Goal: Task Accomplishment & Management: Manage account settings

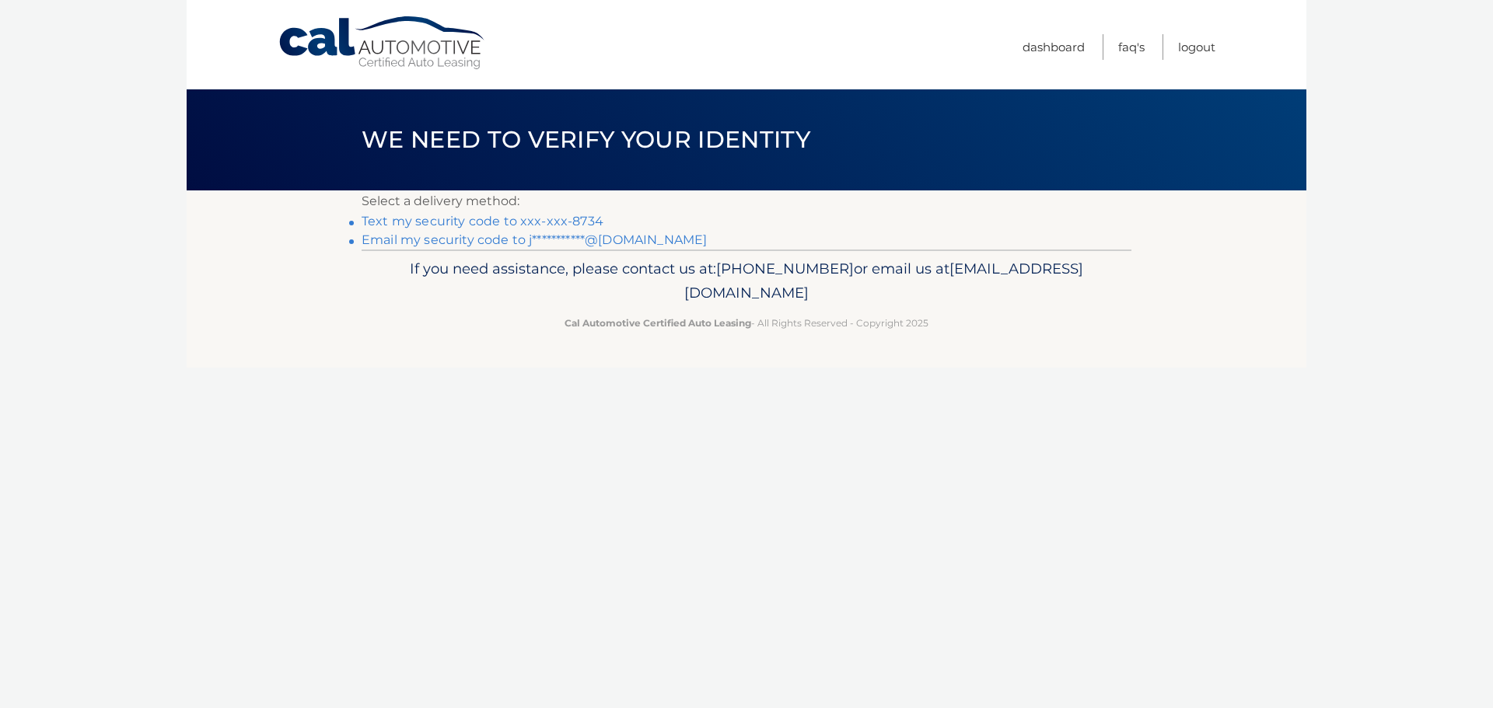
click at [514, 224] on link "Text my security code to xxx-xxx-8734" at bounding box center [483, 221] width 242 height 15
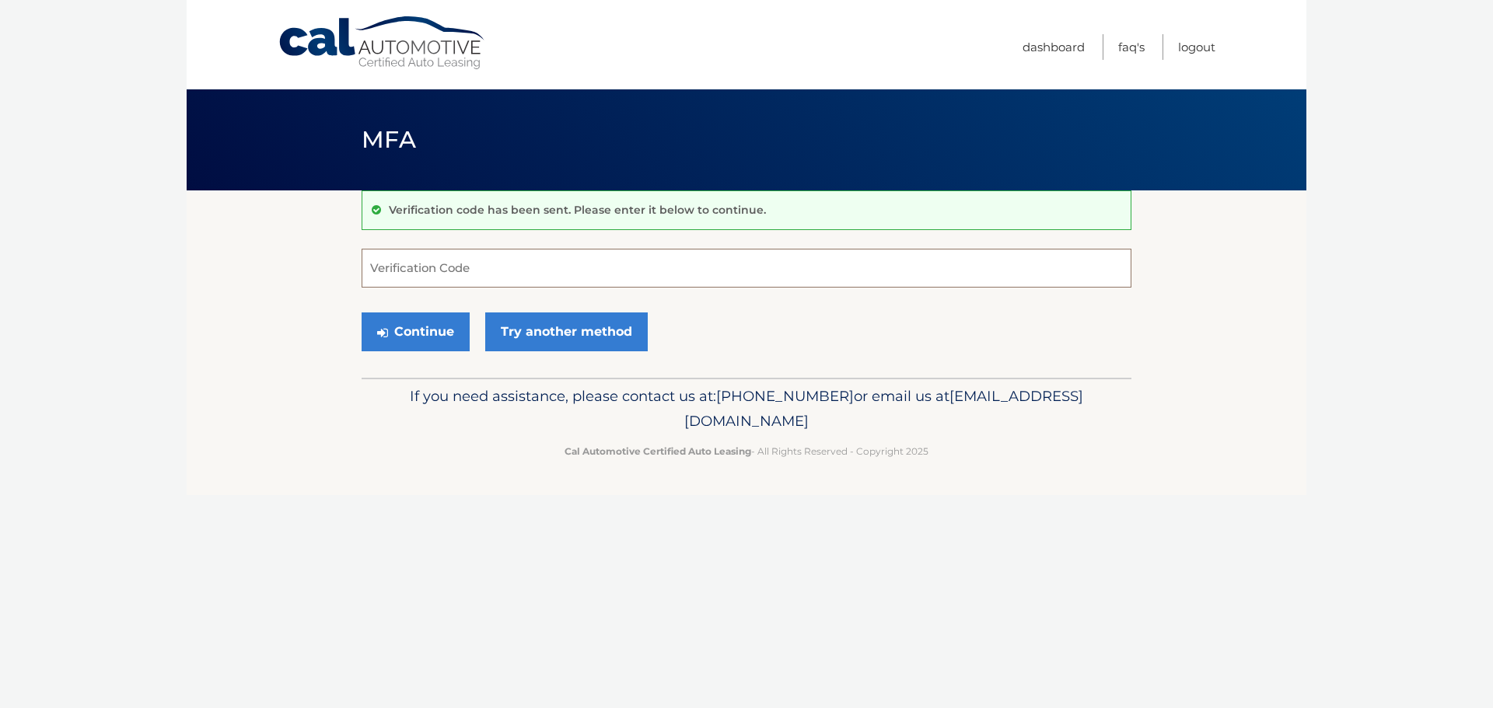
click at [576, 264] on input "Verification Code" at bounding box center [747, 268] width 770 height 39
type input "877318"
click at [424, 334] on button "Continue" at bounding box center [416, 332] width 108 height 39
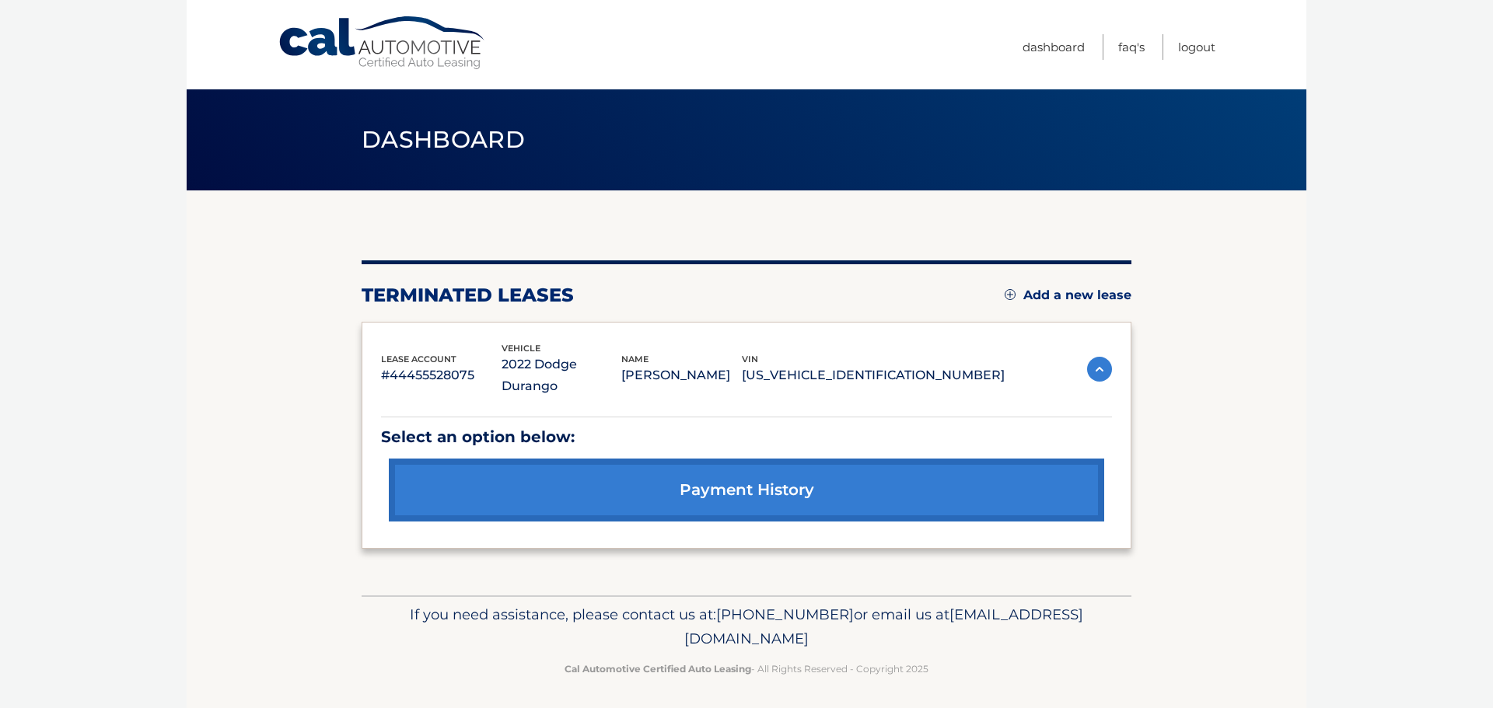
click at [729, 468] on link "payment history" at bounding box center [746, 490] width 715 height 63
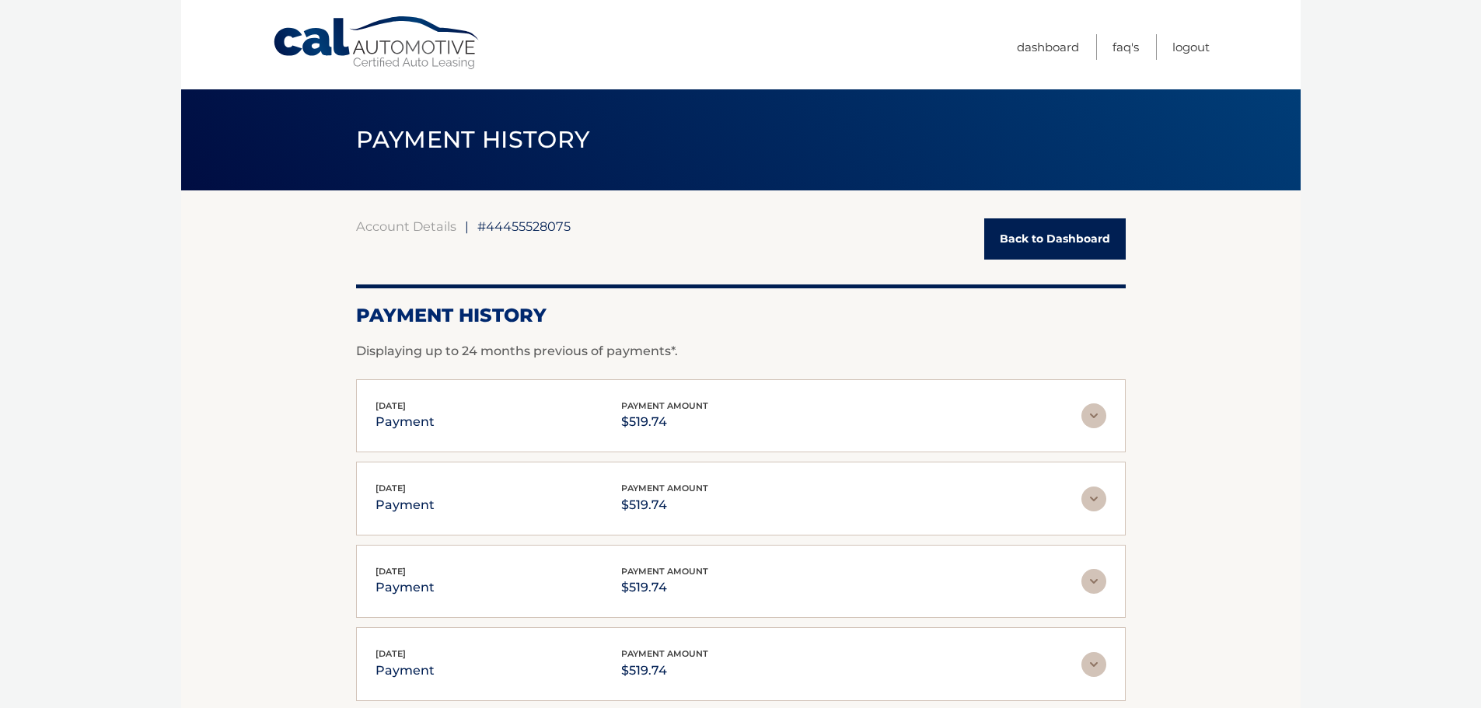
click at [1052, 227] on link "Back to Dashboard" at bounding box center [1055, 238] width 142 height 41
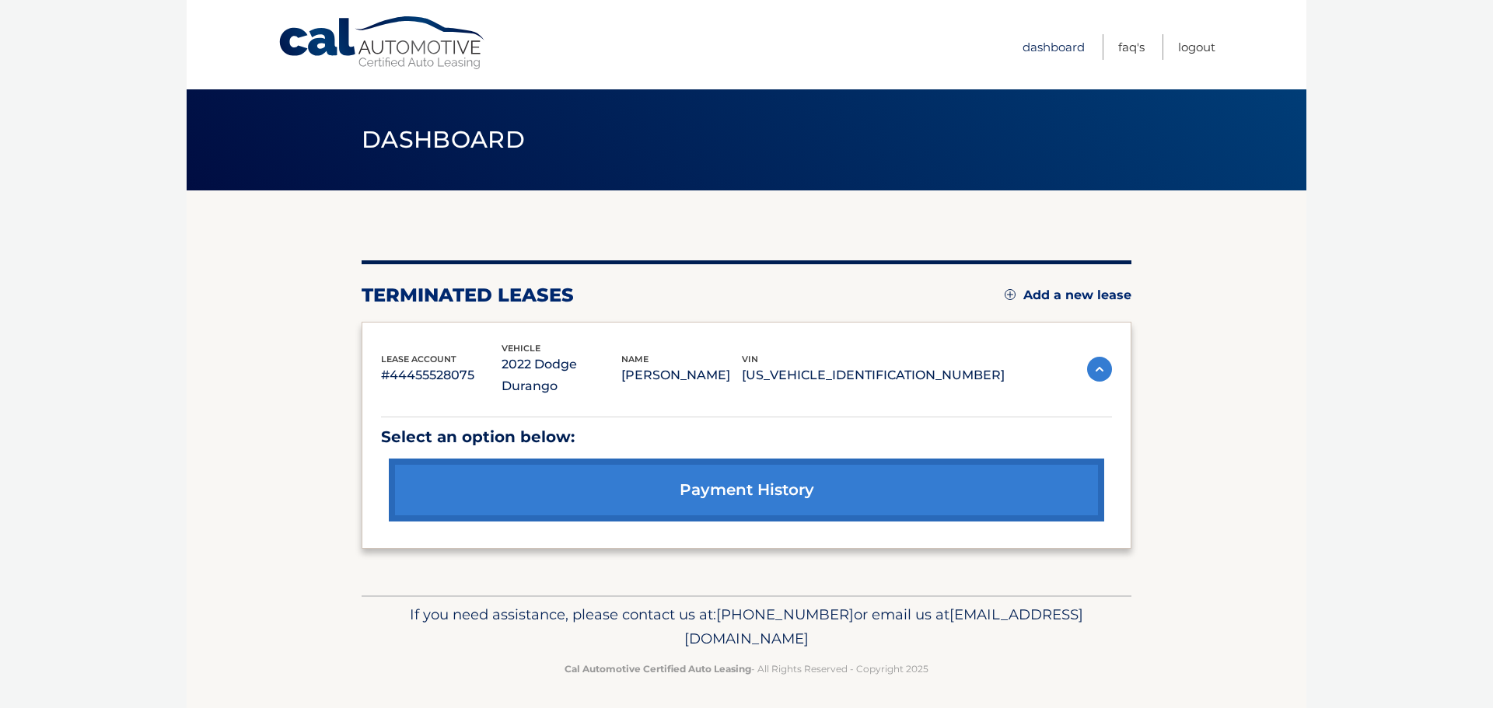
click at [1049, 47] on link "Dashboard" at bounding box center [1053, 47] width 62 height 26
click at [334, 46] on link "Cal Automotive" at bounding box center [383, 43] width 210 height 55
click at [715, 481] on link "payment history" at bounding box center [746, 490] width 715 height 63
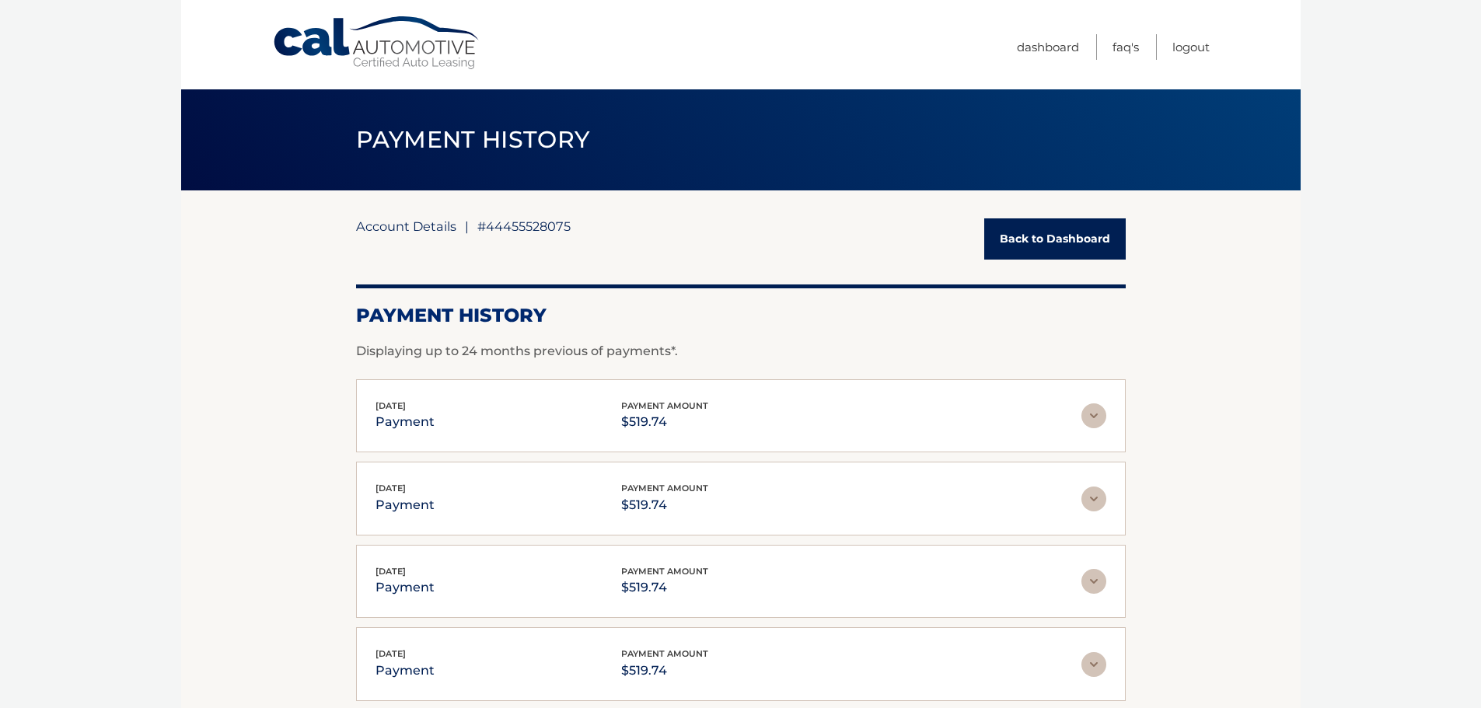
click at [434, 225] on link "Account Details" at bounding box center [406, 226] width 100 height 16
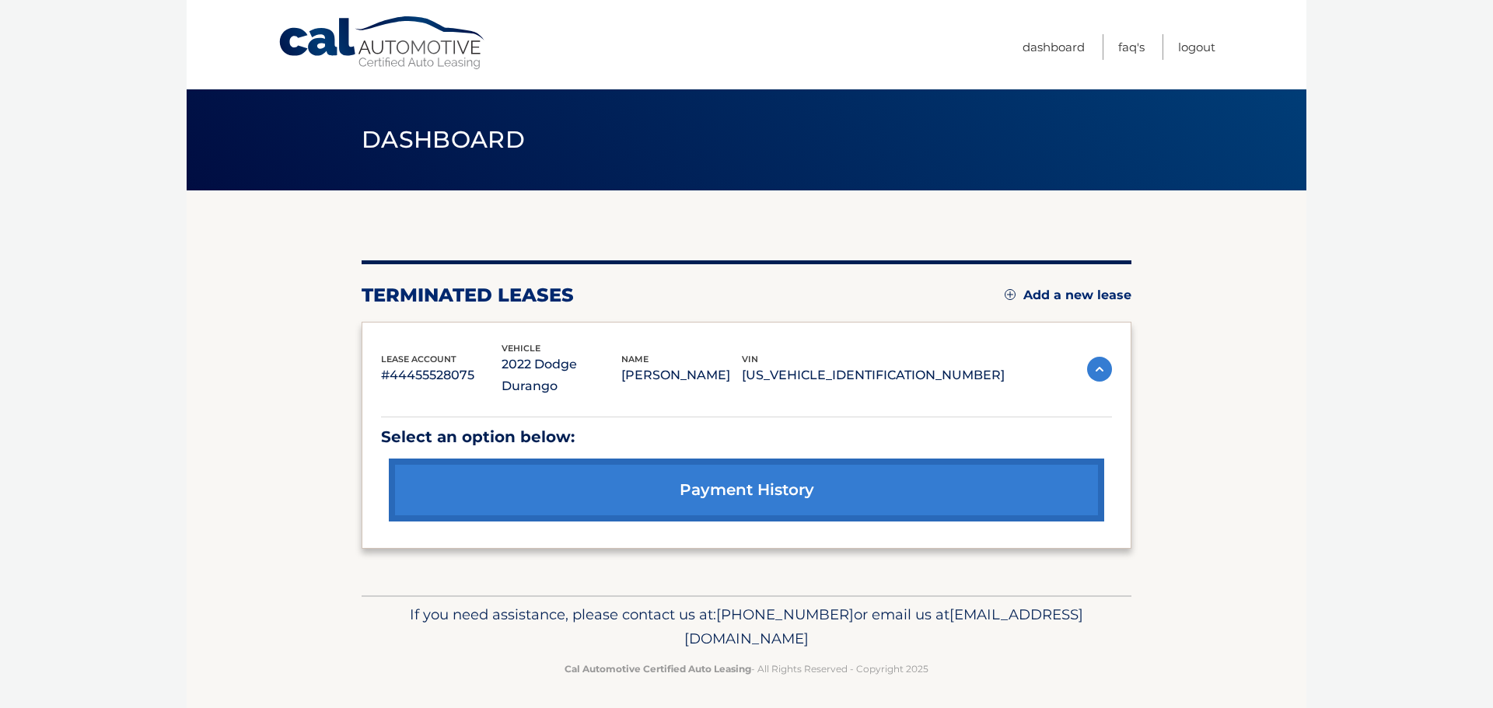
click at [501, 365] on p "#44455528075" at bounding box center [441, 376] width 121 height 22
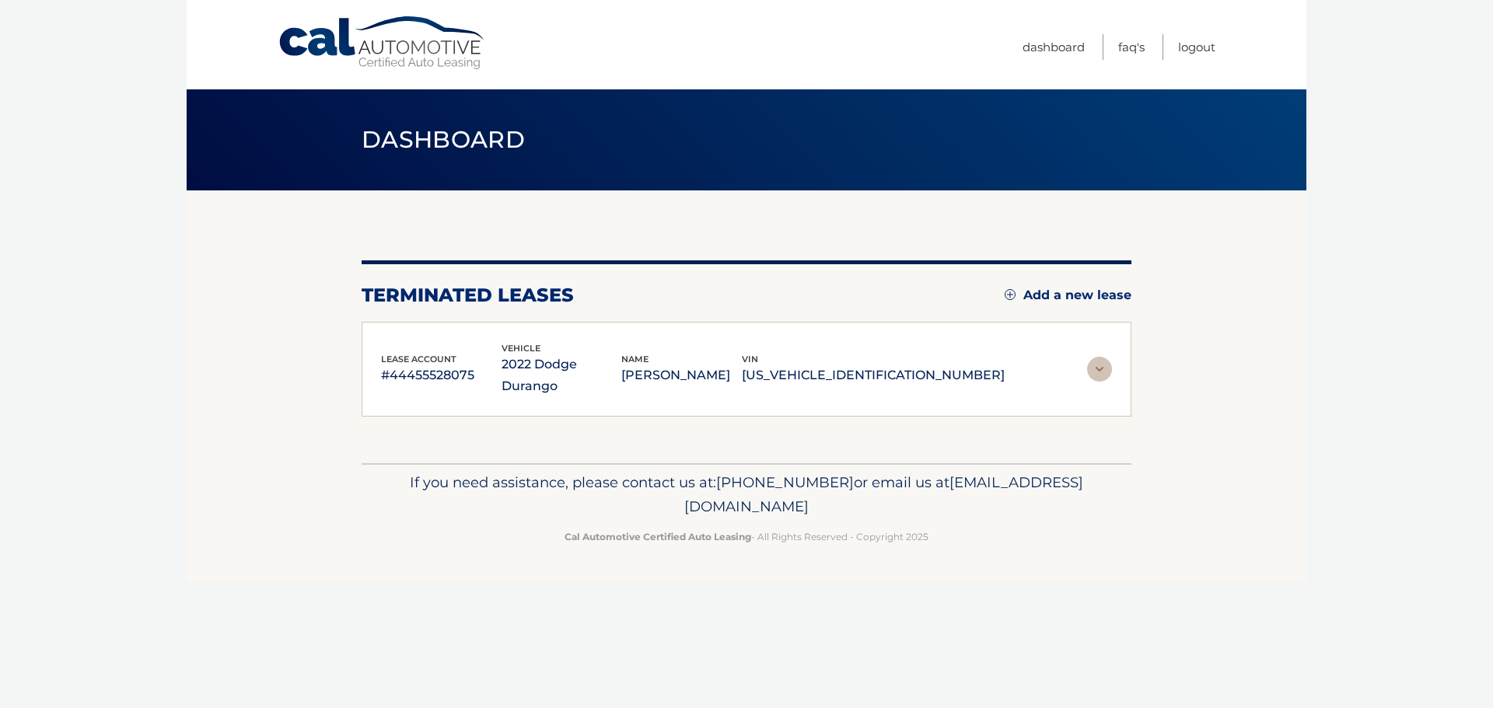
click at [880, 365] on p "[US_VEHICLE_IDENTIFICATION_NUMBER]" at bounding box center [873, 376] width 263 height 22
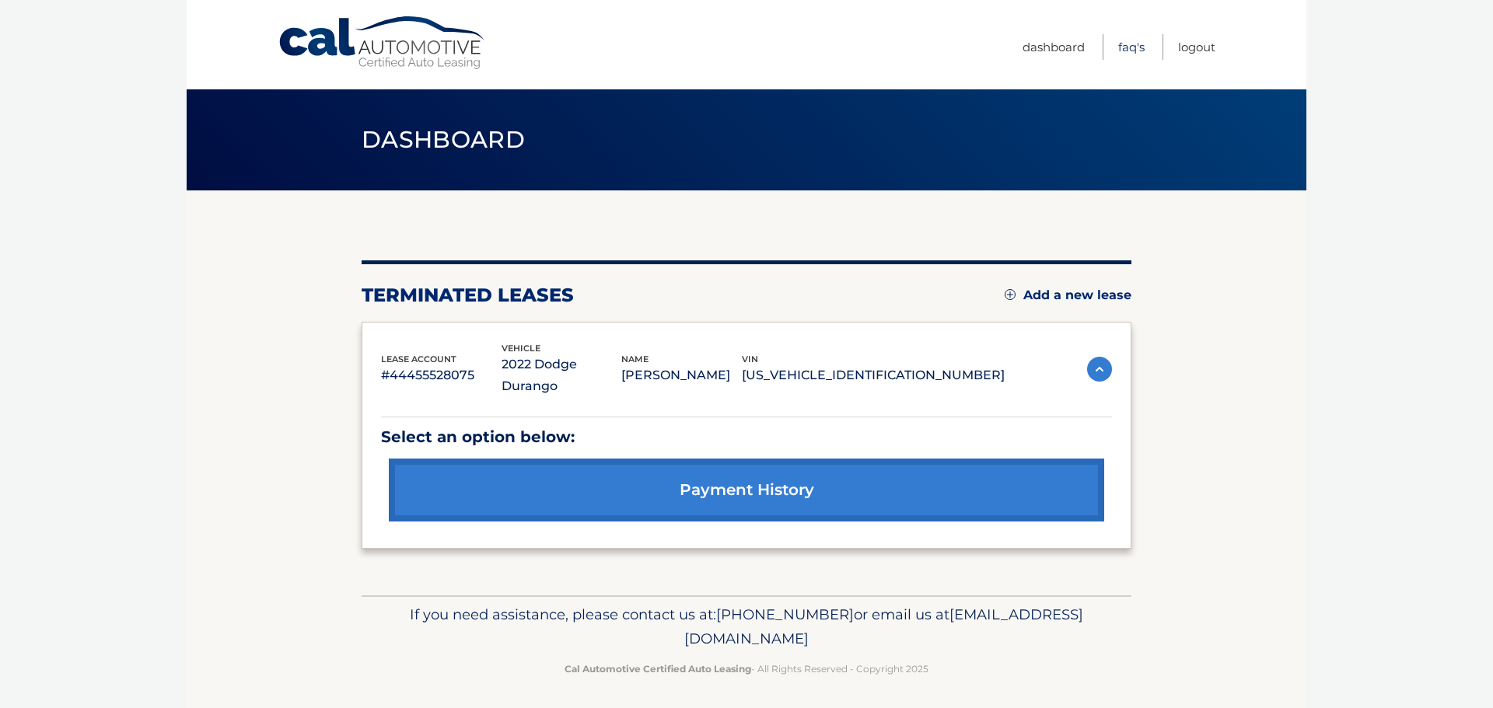
click at [1129, 51] on link "FAQ's" at bounding box center [1131, 47] width 26 height 26
